Goal: Find specific page/section: Find specific page/section

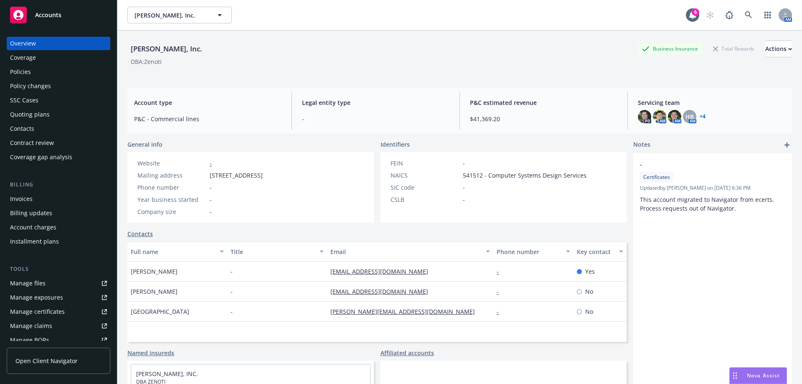
scroll to position [649, 0]
click at [745, 14] on icon at bounding box center [748, 14] width 7 height 7
click at [16, 75] on div "Policies" at bounding box center [20, 71] width 21 height 13
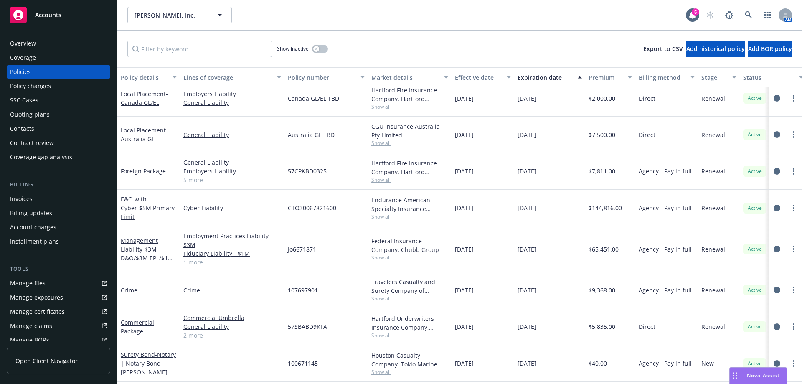
scroll to position [125, 0]
